Goal: Task Accomplishment & Management: Use online tool/utility

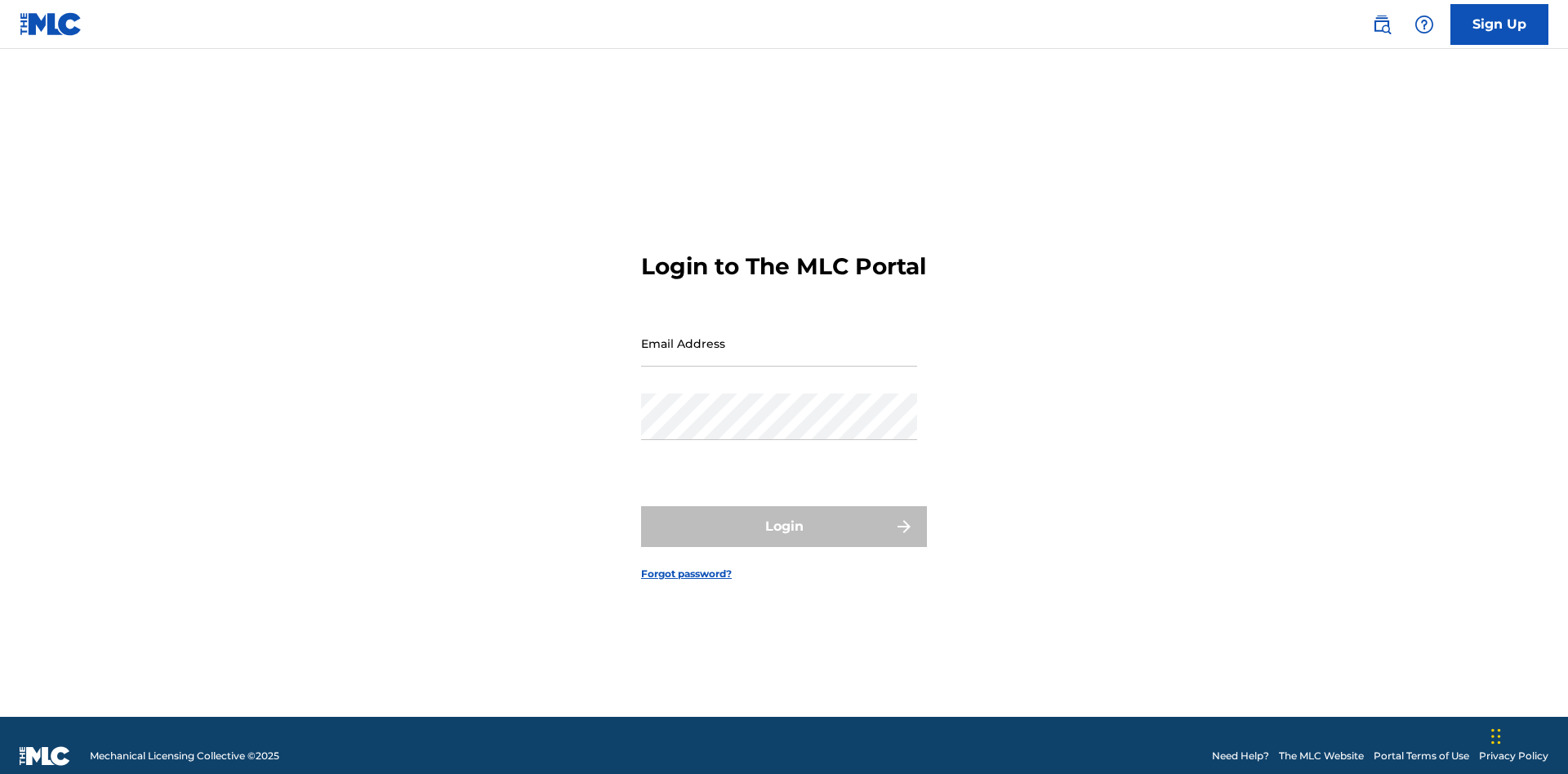
scroll to position [21, 0]
click at [779, 336] on input "Email Address" at bounding box center [779, 343] width 276 height 46
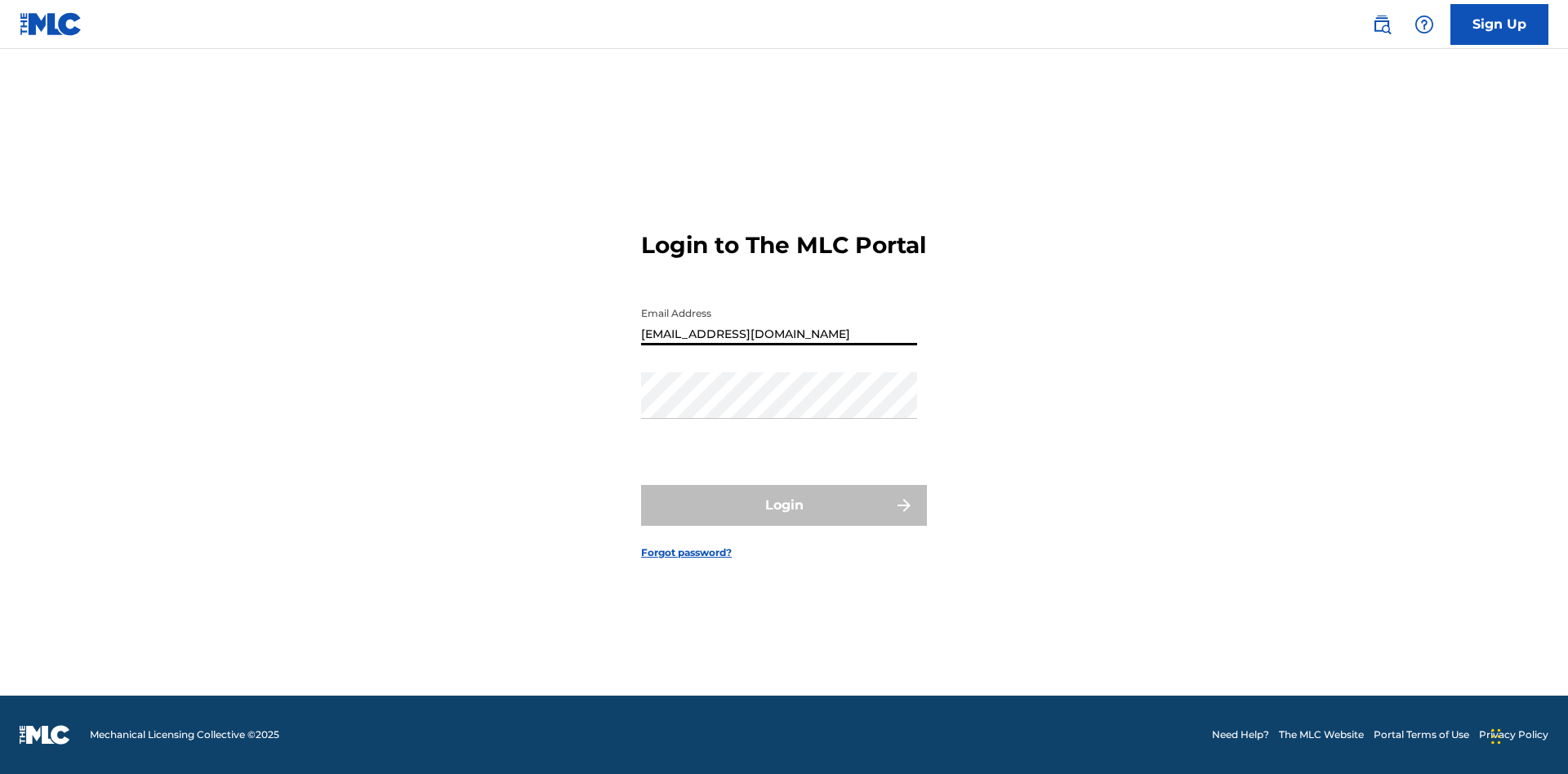
type input "[EMAIL_ADDRESS][DOMAIN_NAME]"
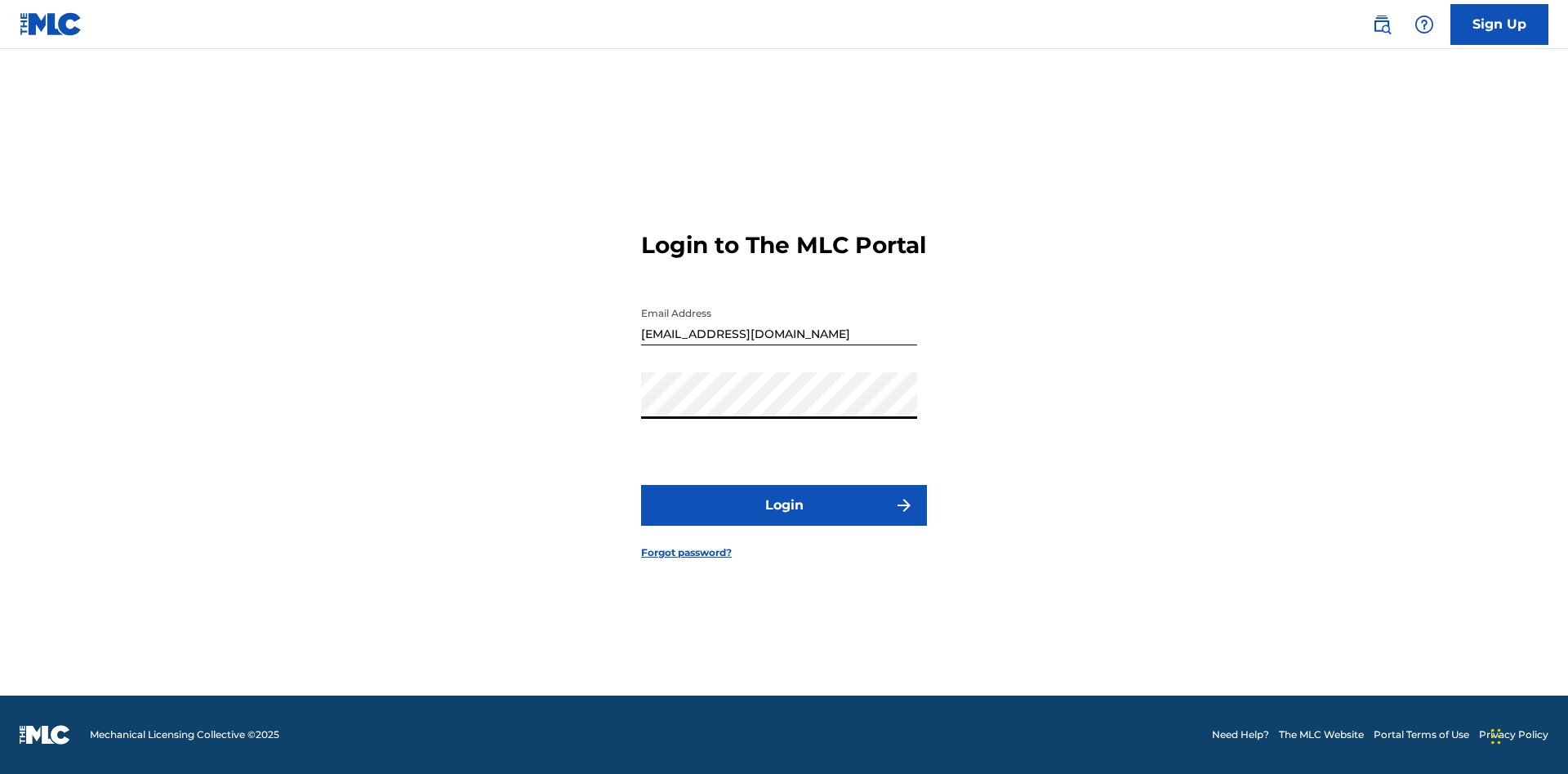
click at [784, 519] on button "Login" at bounding box center [784, 506] width 286 height 41
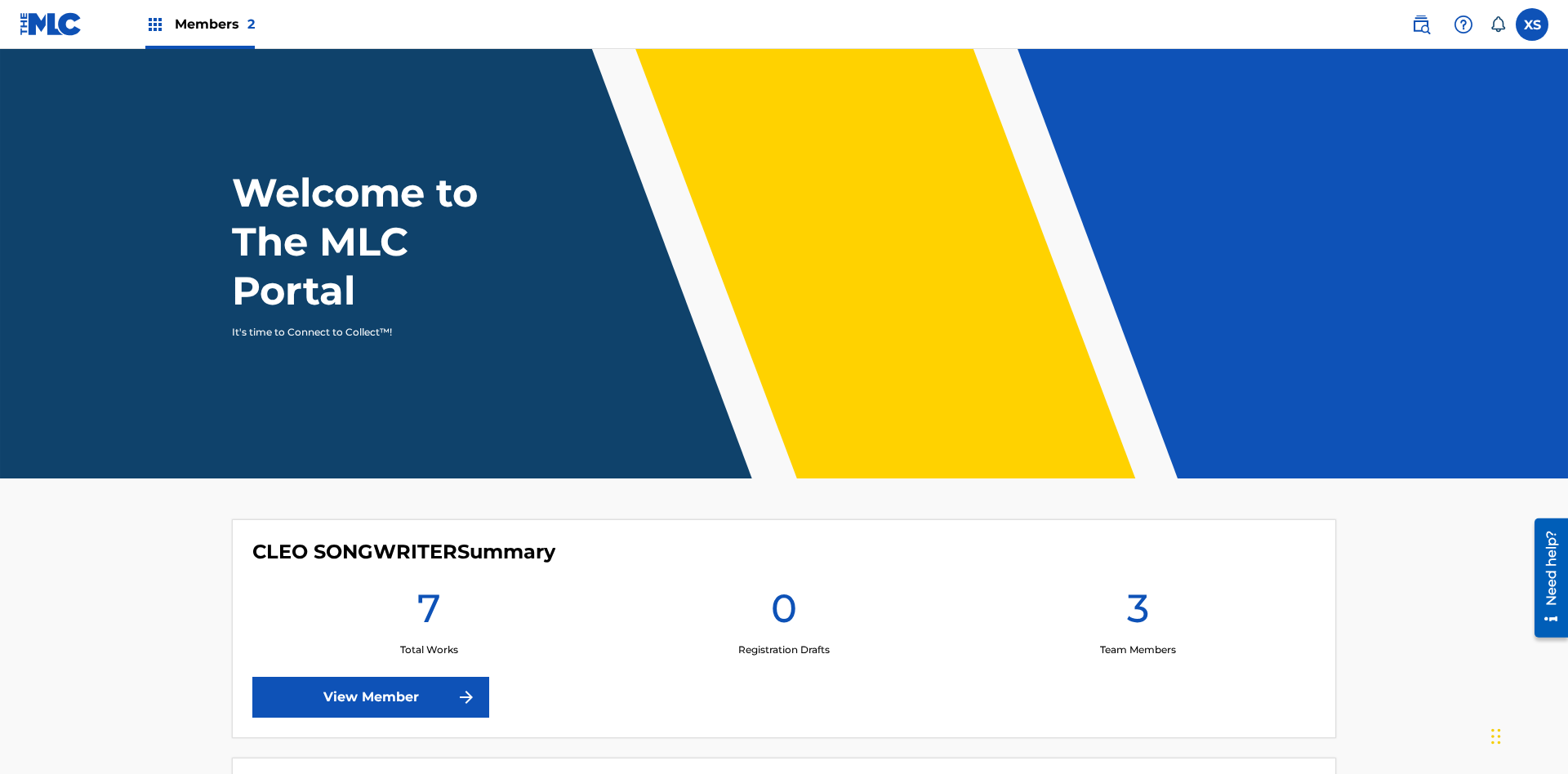
click at [199, 24] on span "Members 2" at bounding box center [214, 24] width 80 height 19
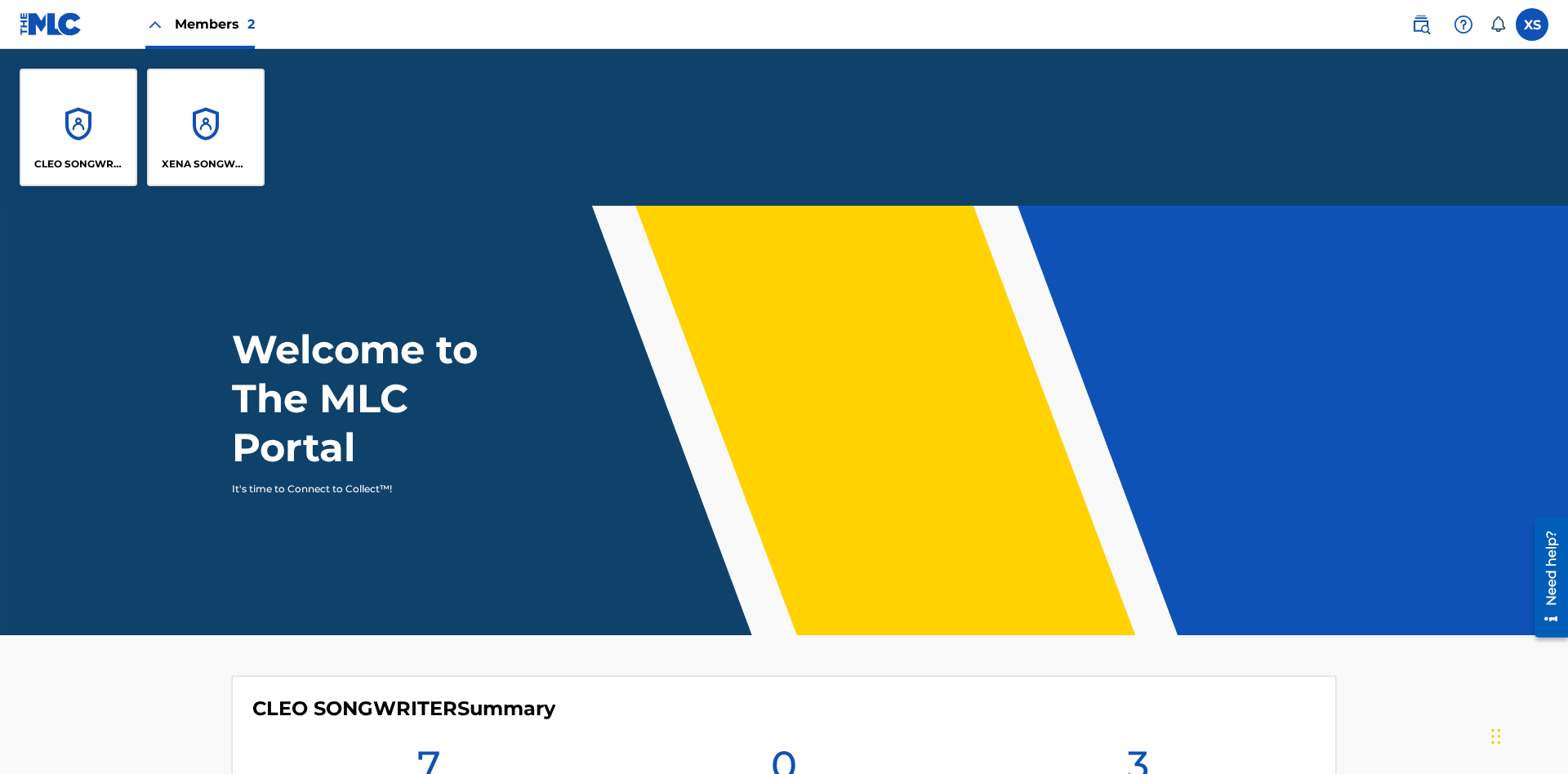
click at [78, 164] on p "CLEO SONGWRITER" at bounding box center [78, 164] width 89 height 14
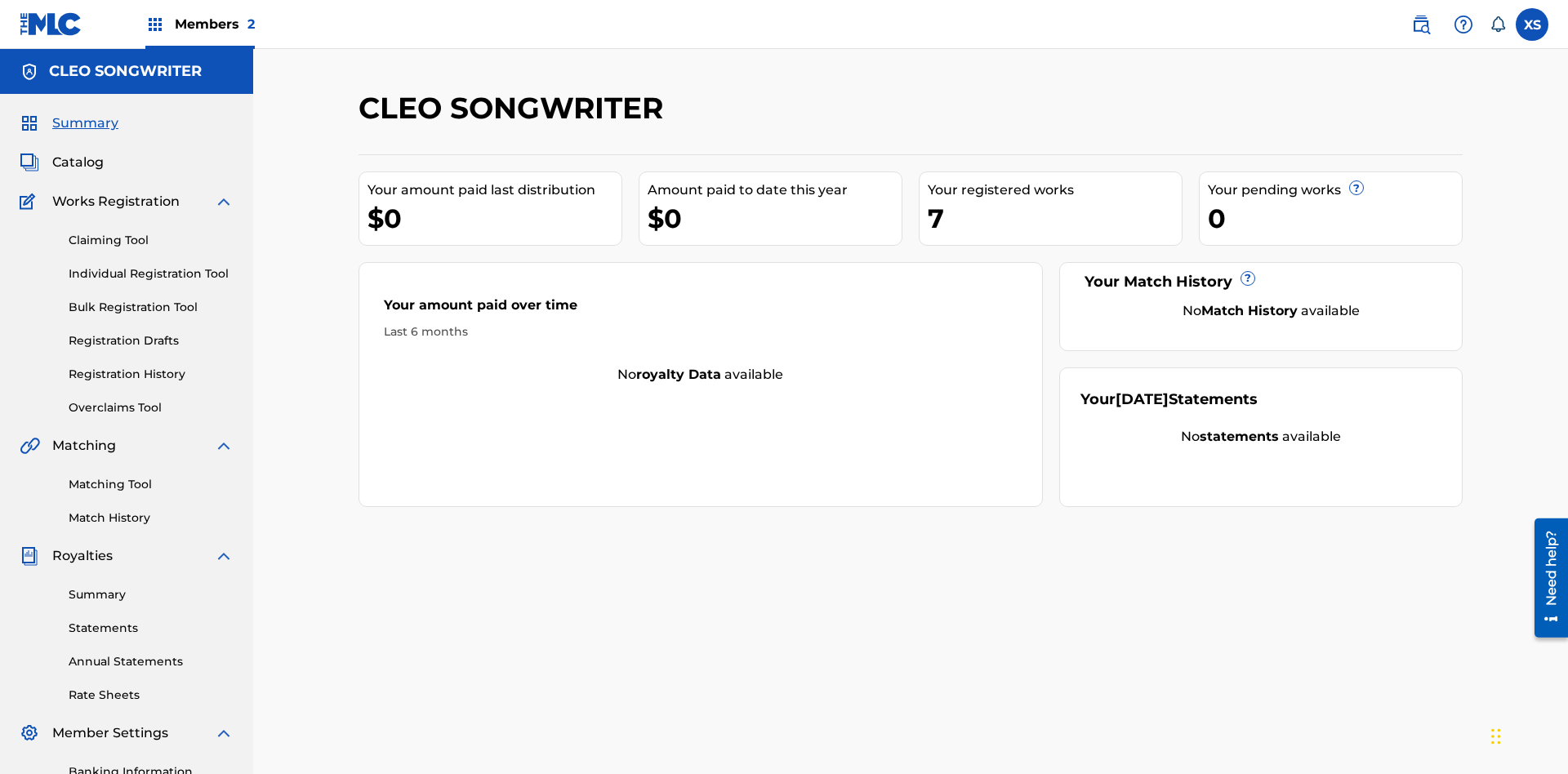
click at [151, 399] on link "Overclaims Tool" at bounding box center [150, 408] width 165 height 17
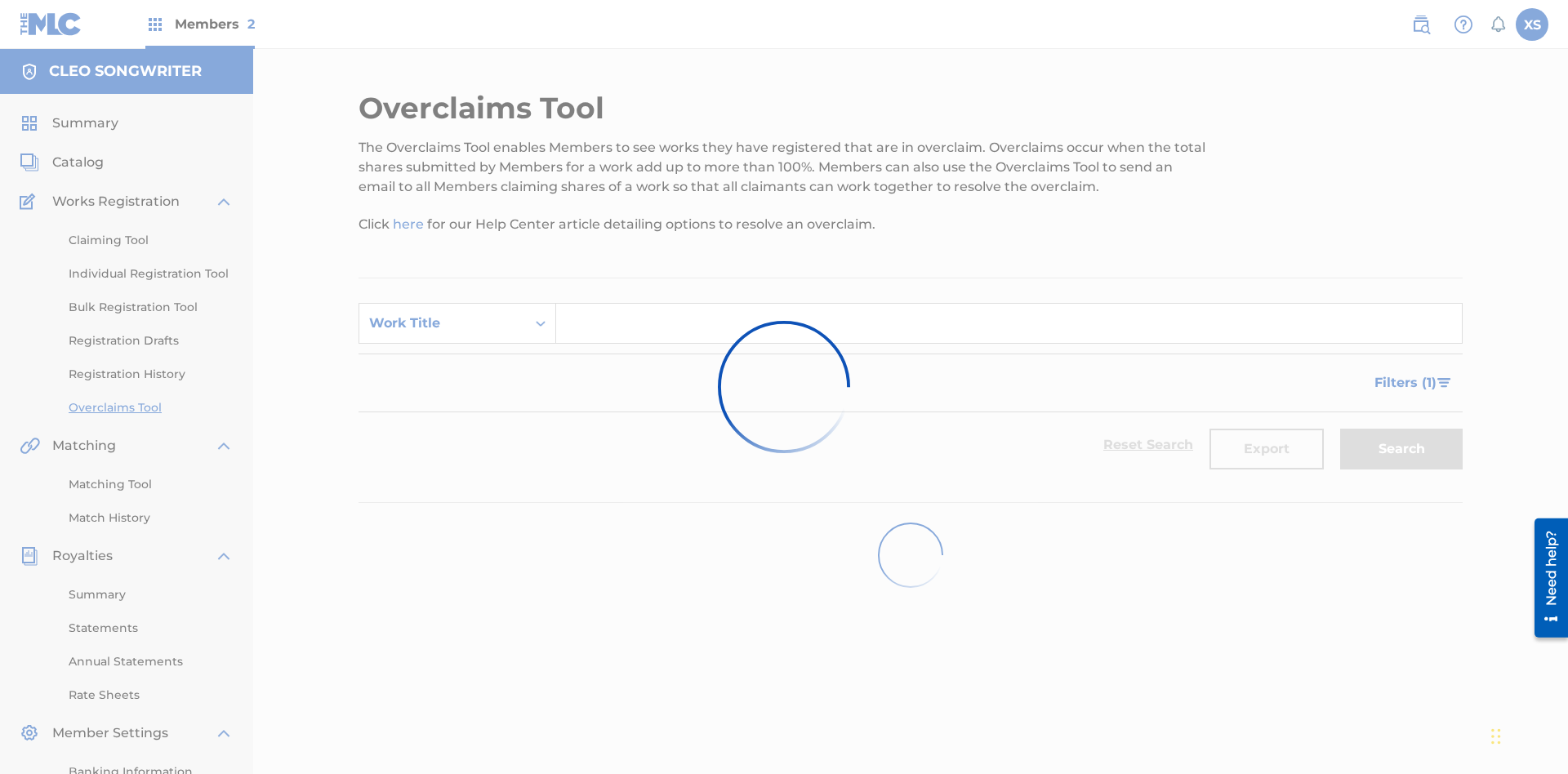
click at [1404, 373] on span "Filters ( 1 )" at bounding box center [1405, 382] width 62 height 19
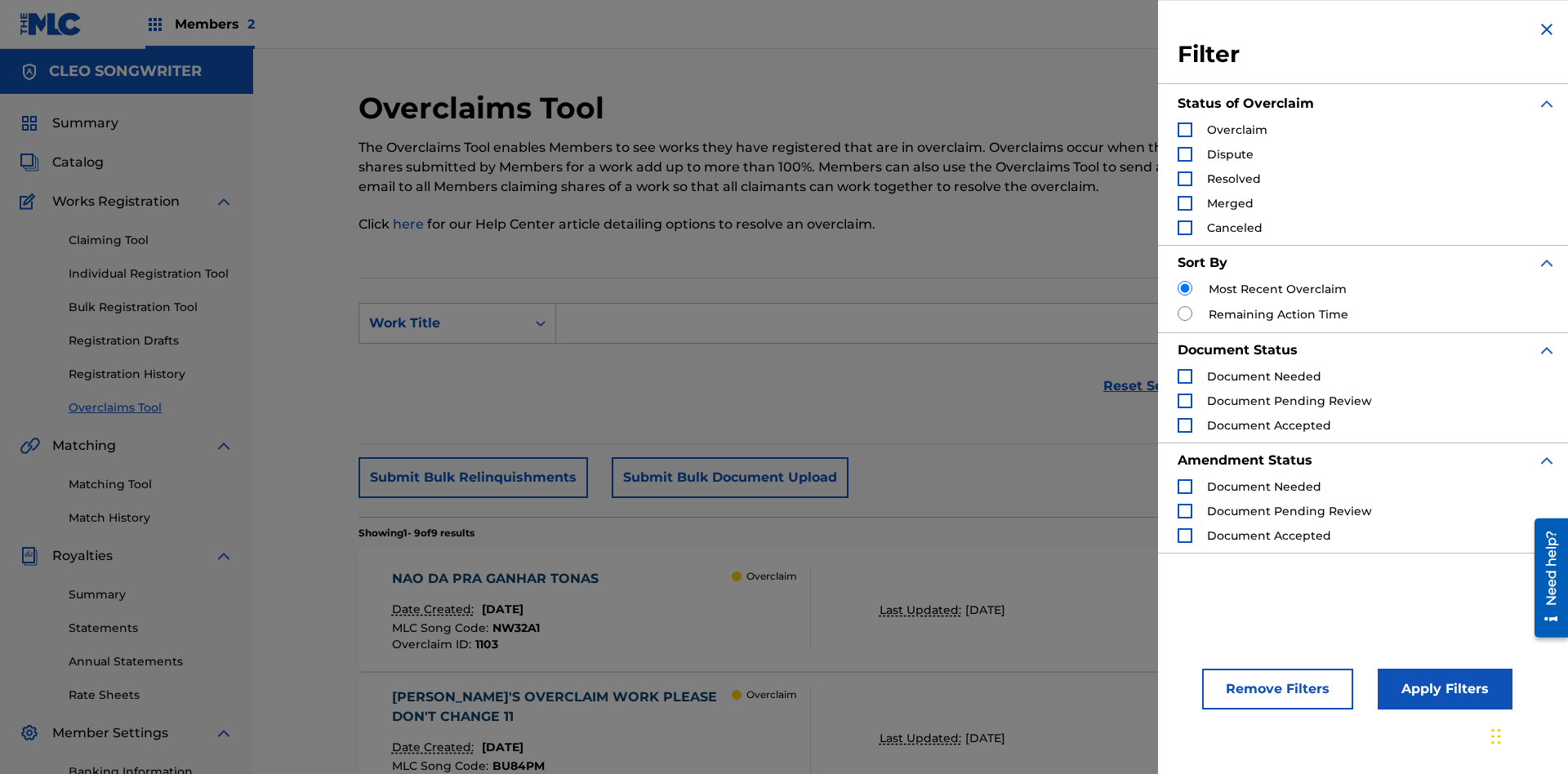
click at [1185, 130] on div "Search Form" at bounding box center [1184, 129] width 14 height 14
click at [1442, 690] on button "Apply Filters" at bounding box center [1445, 689] width 135 height 41
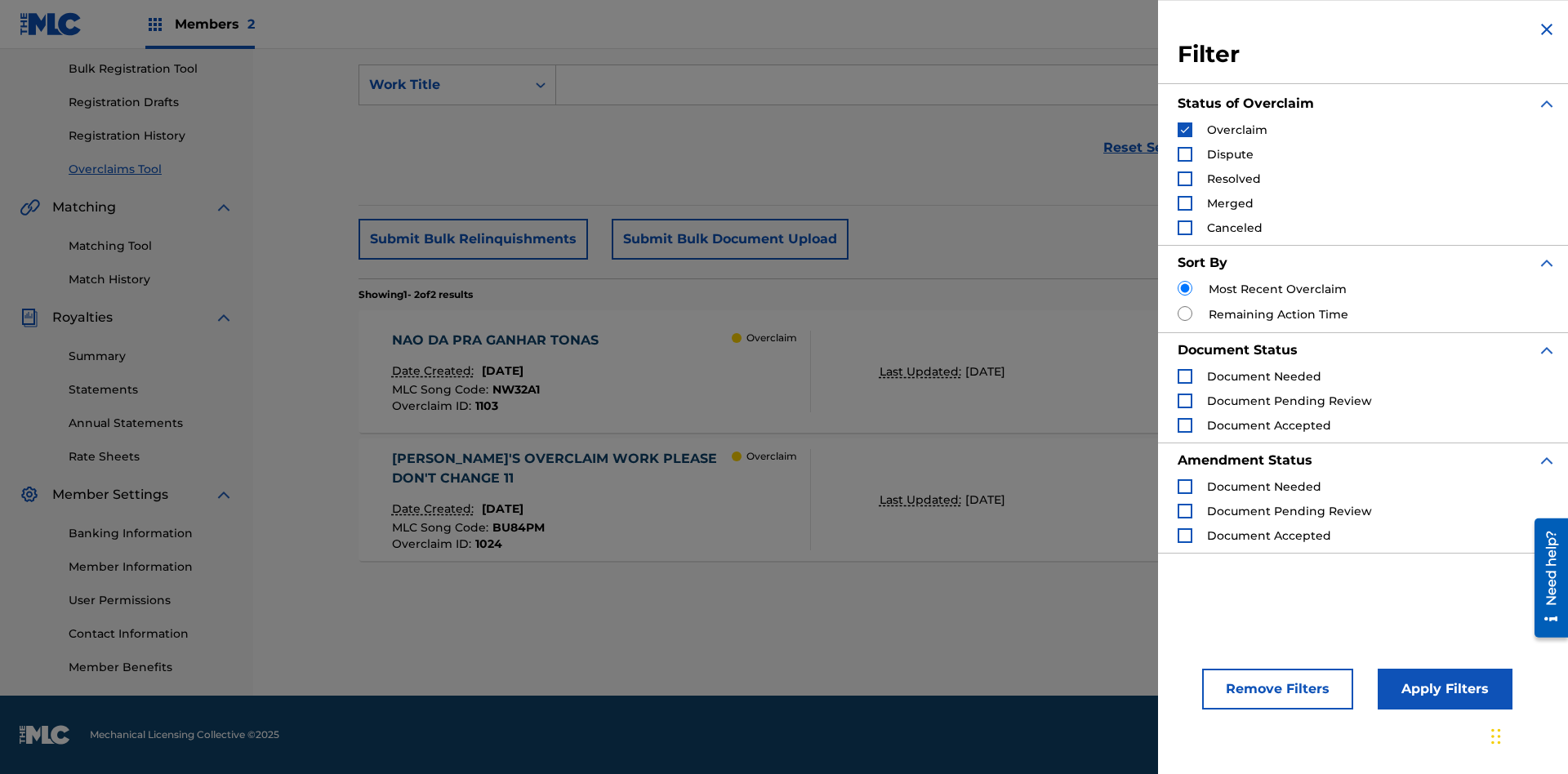
click at [1185, 130] on img "Search Form" at bounding box center [1185, 130] width 12 height 12
click at [1185, 154] on div "Search Form" at bounding box center [1184, 154] width 14 height 14
click at [1442, 690] on button "Apply Filters" at bounding box center [1445, 689] width 135 height 41
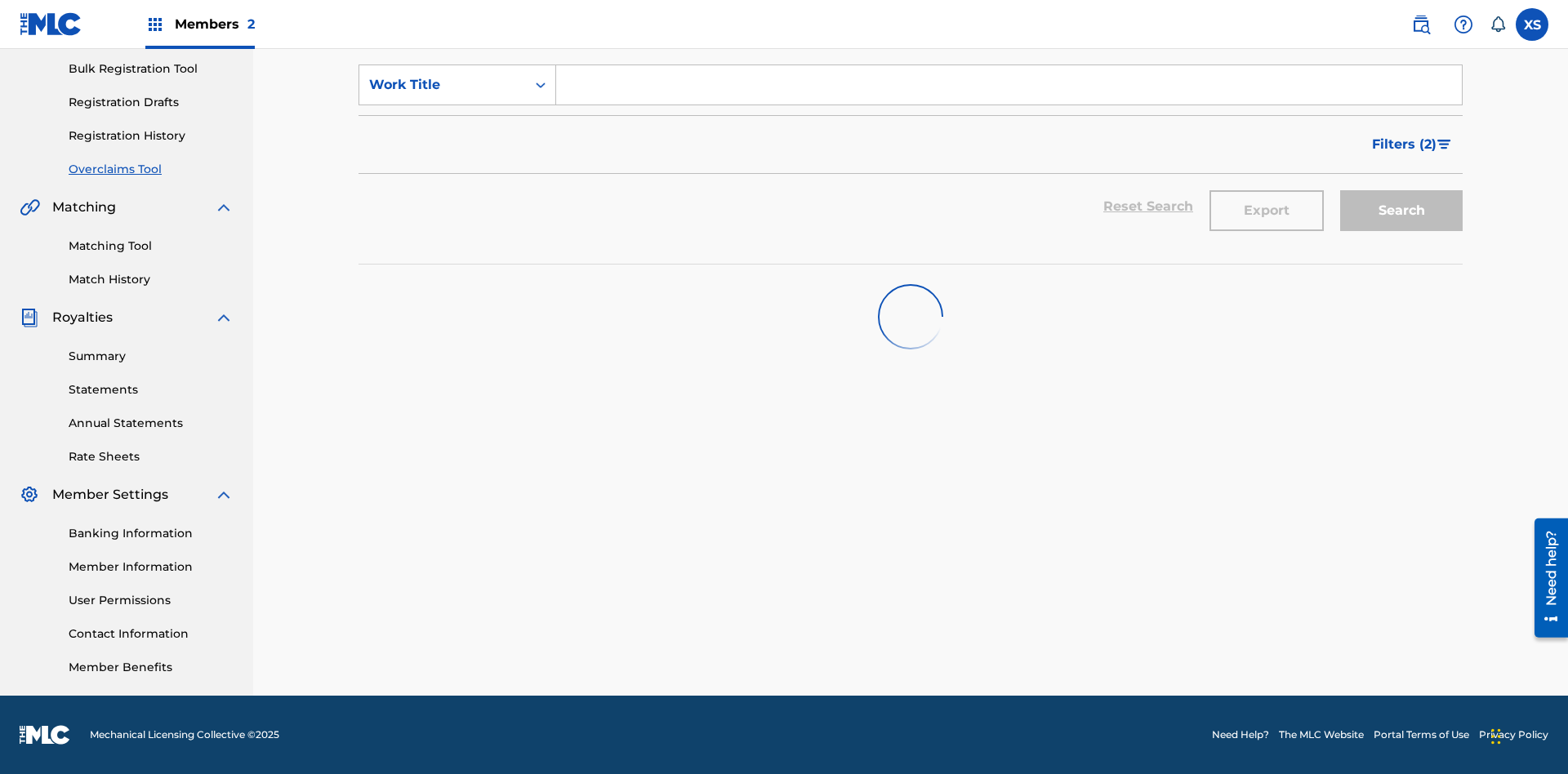
click at [1404, 135] on span "Filters ( 2 )" at bounding box center [1404, 144] width 64 height 19
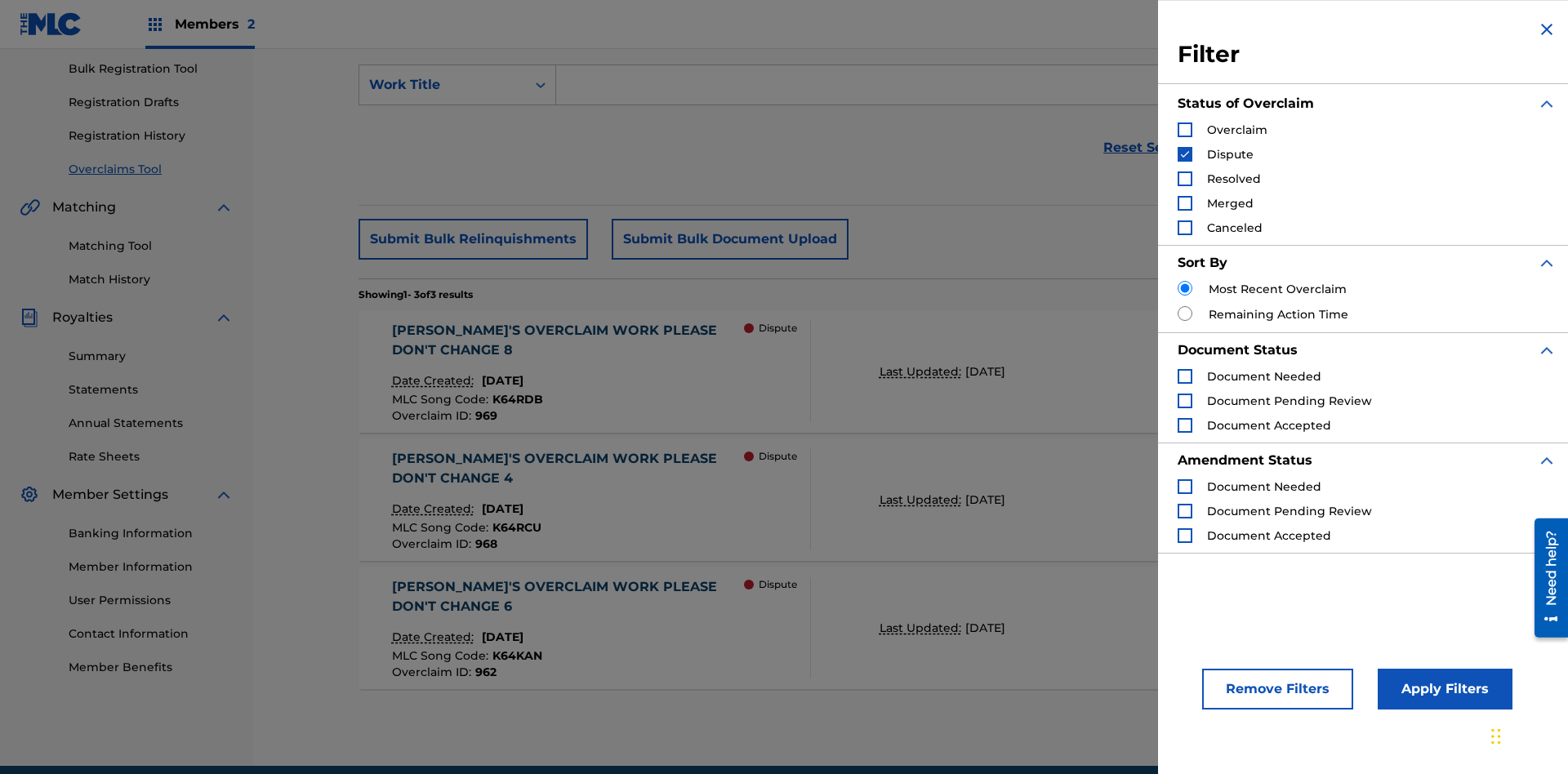
scroll to position [275, 0]
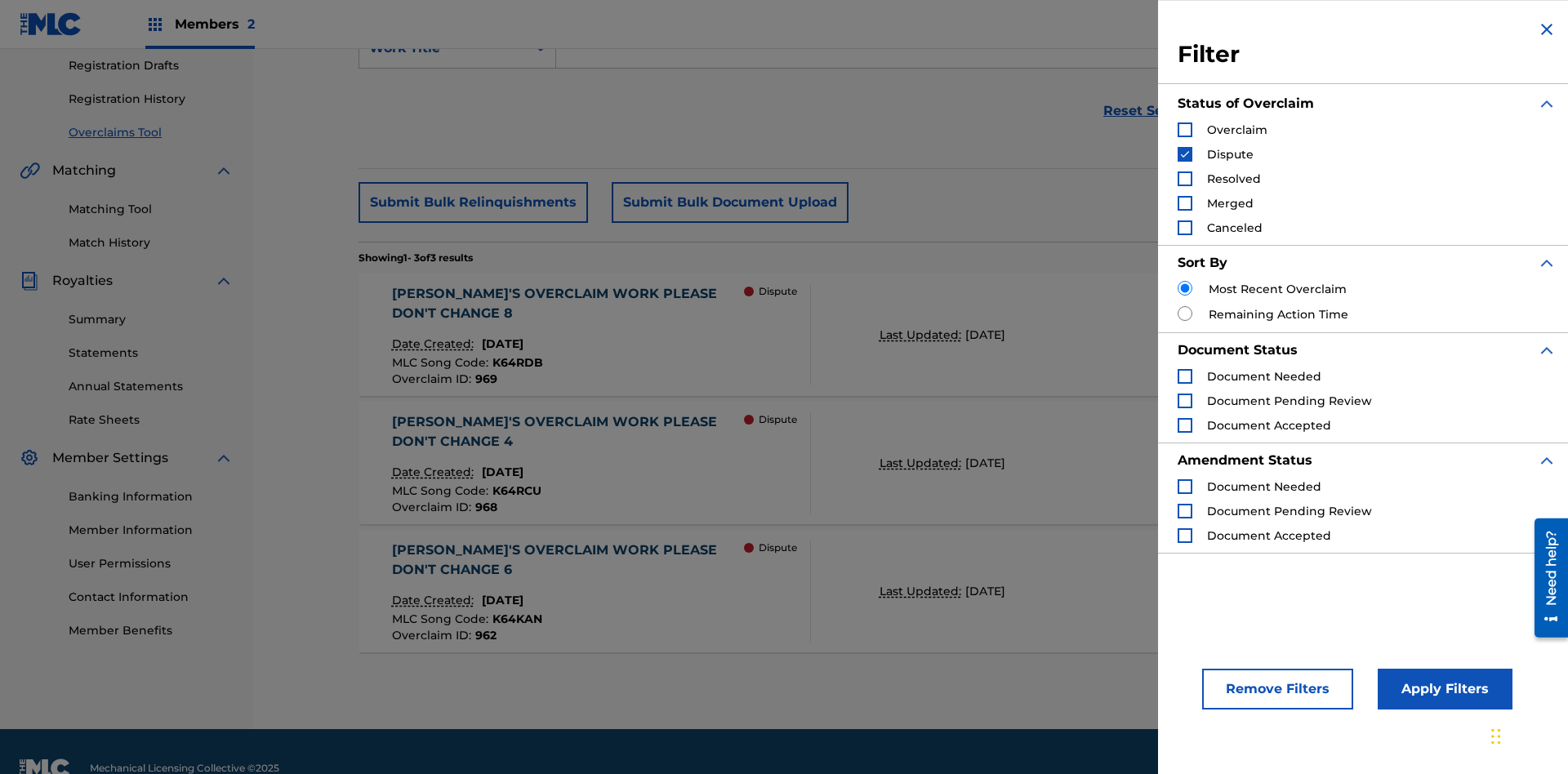
click at [1185, 154] on img "Search Form" at bounding box center [1185, 154] width 12 height 12
click at [1185, 179] on div "Search Form" at bounding box center [1184, 178] width 14 height 14
click at [1442, 690] on button "Apply Filters" at bounding box center [1445, 689] width 135 height 41
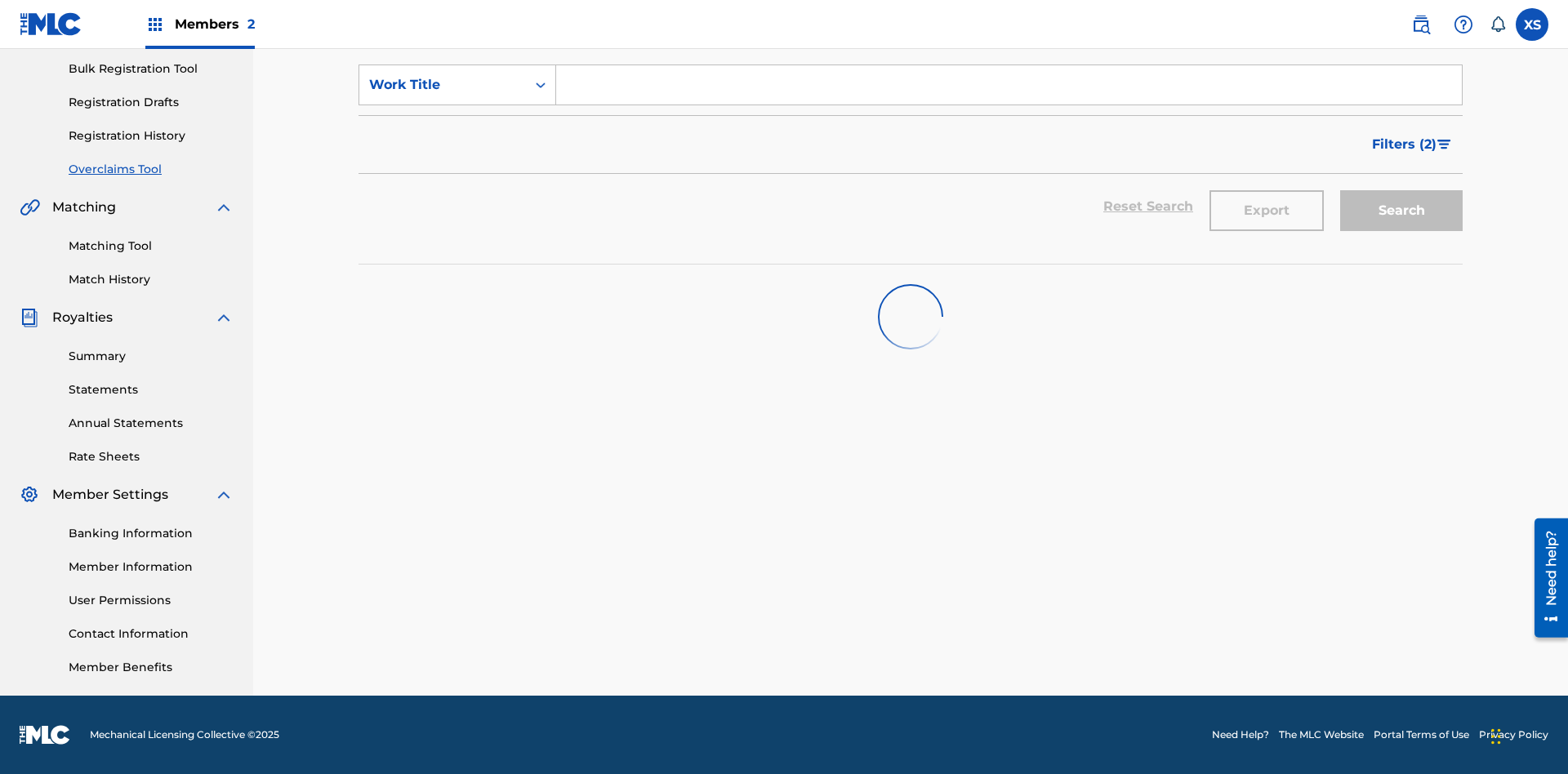
click at [1404, 144] on span "Filters ( 2 )" at bounding box center [1404, 144] width 64 height 19
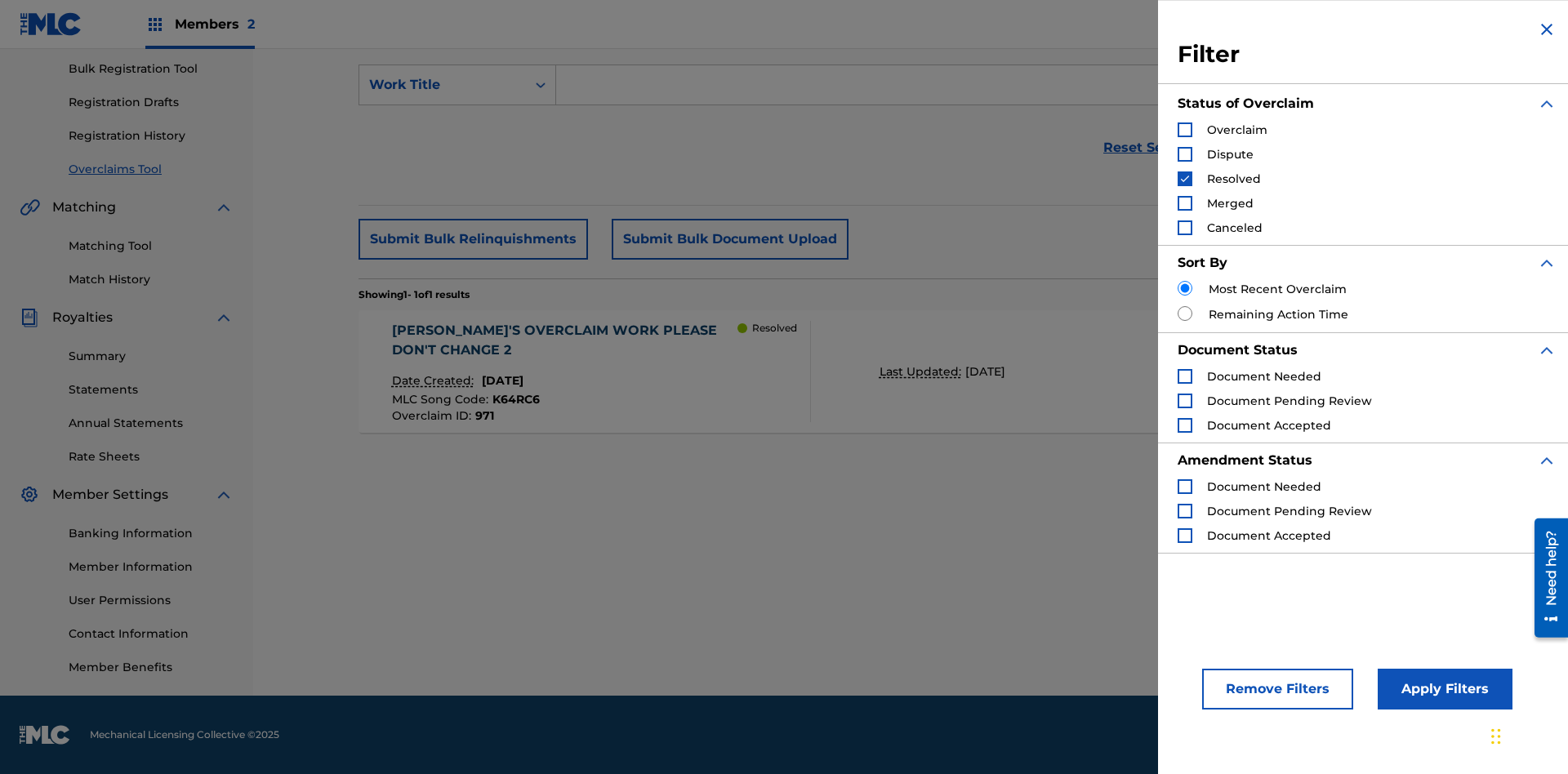
click at [1185, 179] on img "Search Form" at bounding box center [1185, 179] width 12 height 12
click at [1185, 203] on div "Search Form" at bounding box center [1184, 203] width 14 height 14
click at [1442, 690] on button "Apply Filters" at bounding box center [1445, 689] width 135 height 41
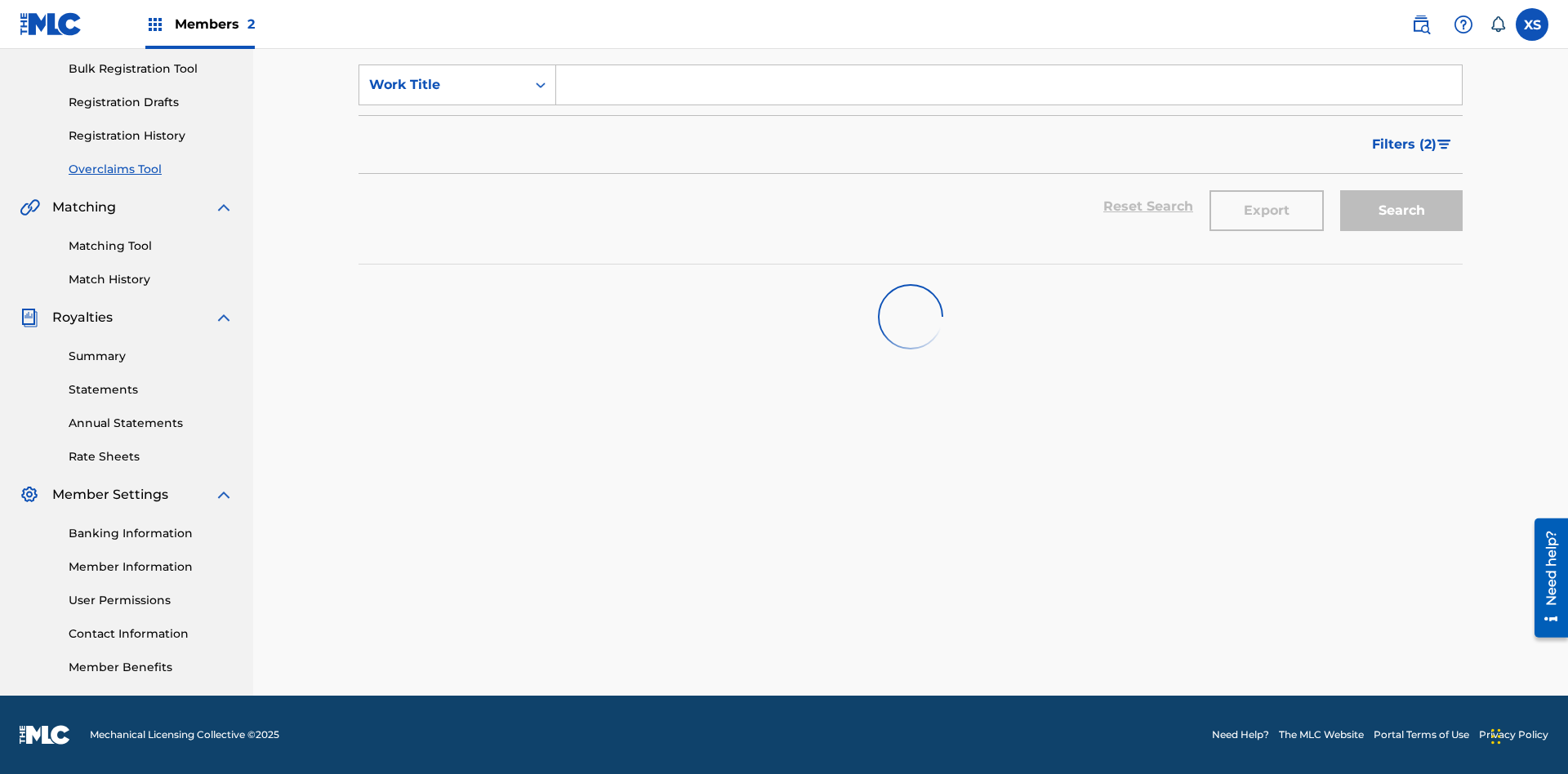
click at [1404, 144] on span "Filters ( 2 )" at bounding box center [1404, 144] width 64 height 19
